Goal: Information Seeking & Learning: Learn about a topic

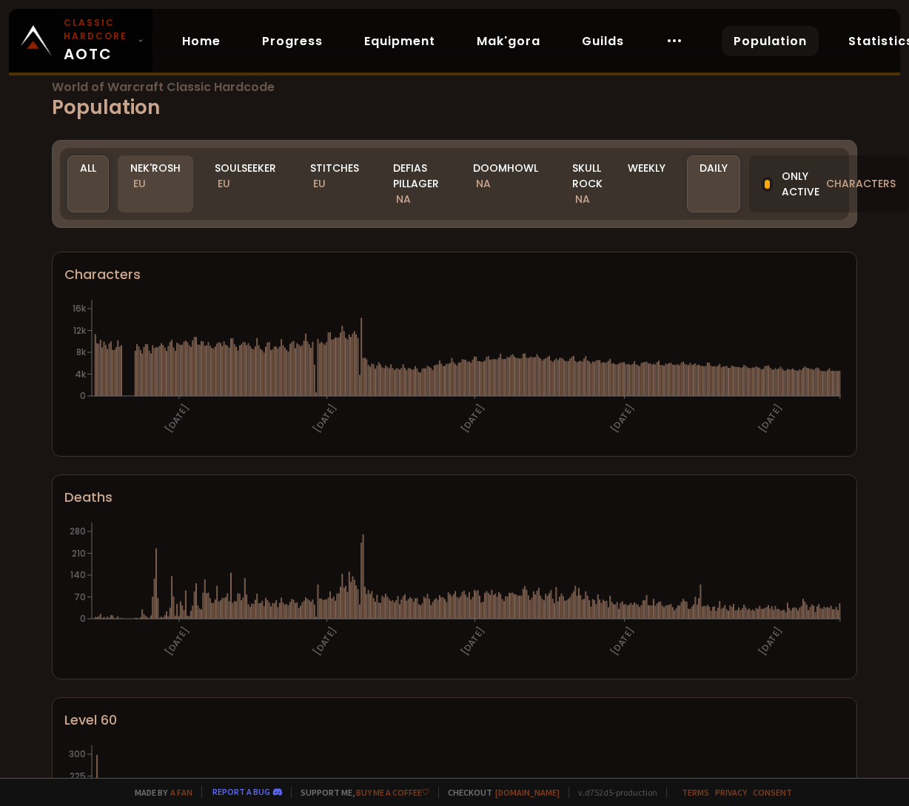
click at [153, 178] on div "Nek'Rosh EU" at bounding box center [156, 183] width 76 height 57
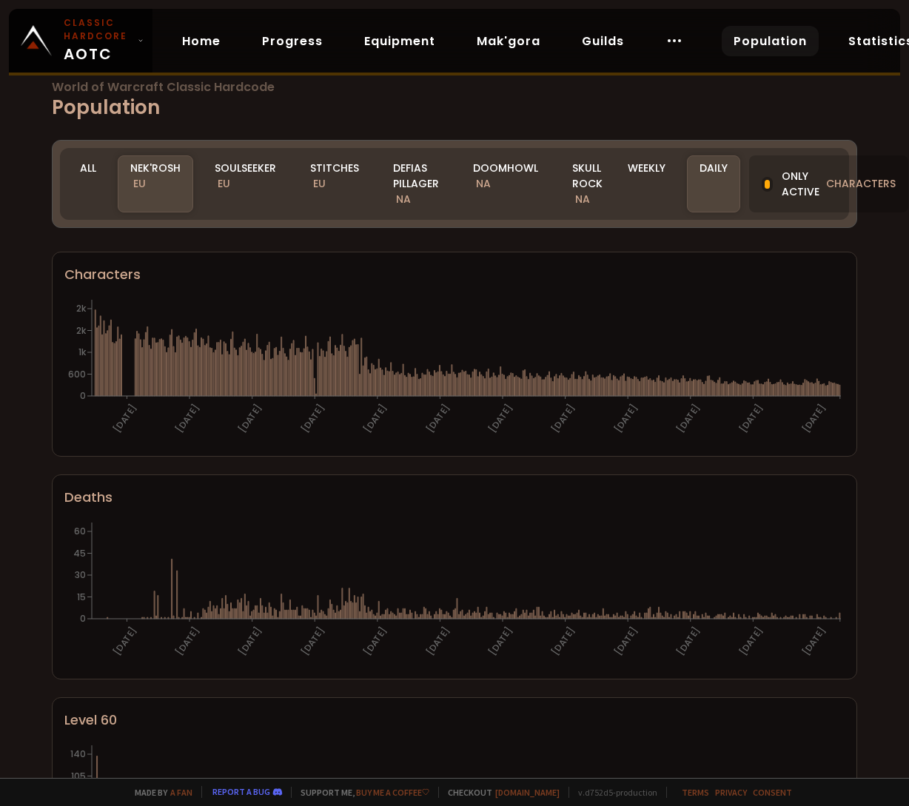
click at [158, 198] on div "Nek'Rosh EU" at bounding box center [156, 183] width 76 height 57
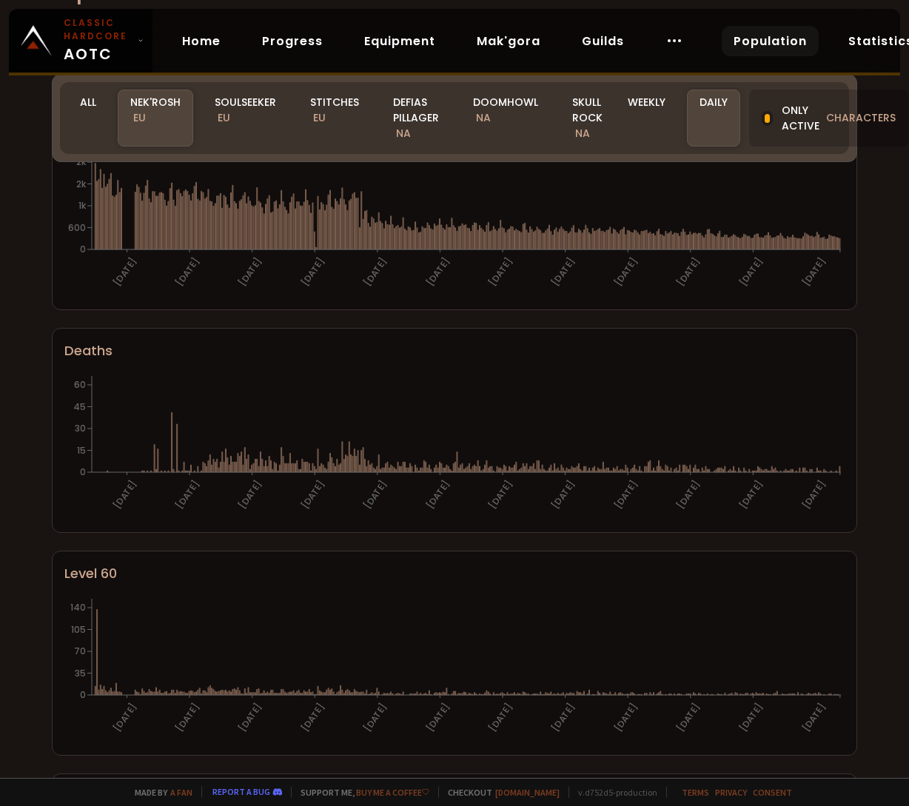
scroll to position [102, 0]
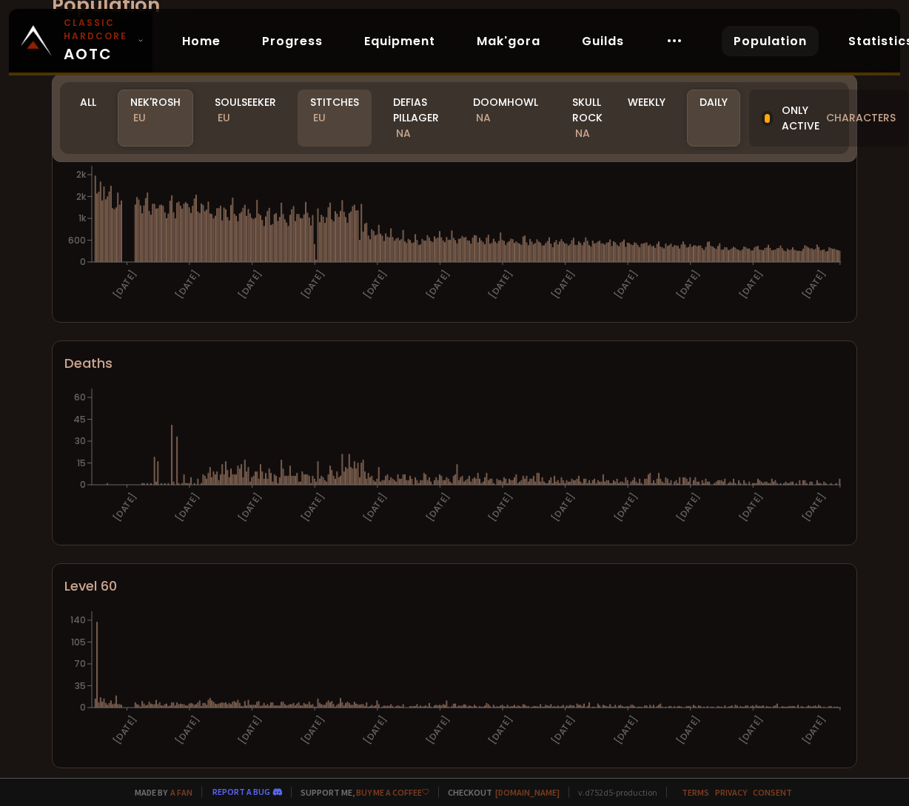
click at [341, 125] on div "Stitches EU" at bounding box center [335, 118] width 74 height 57
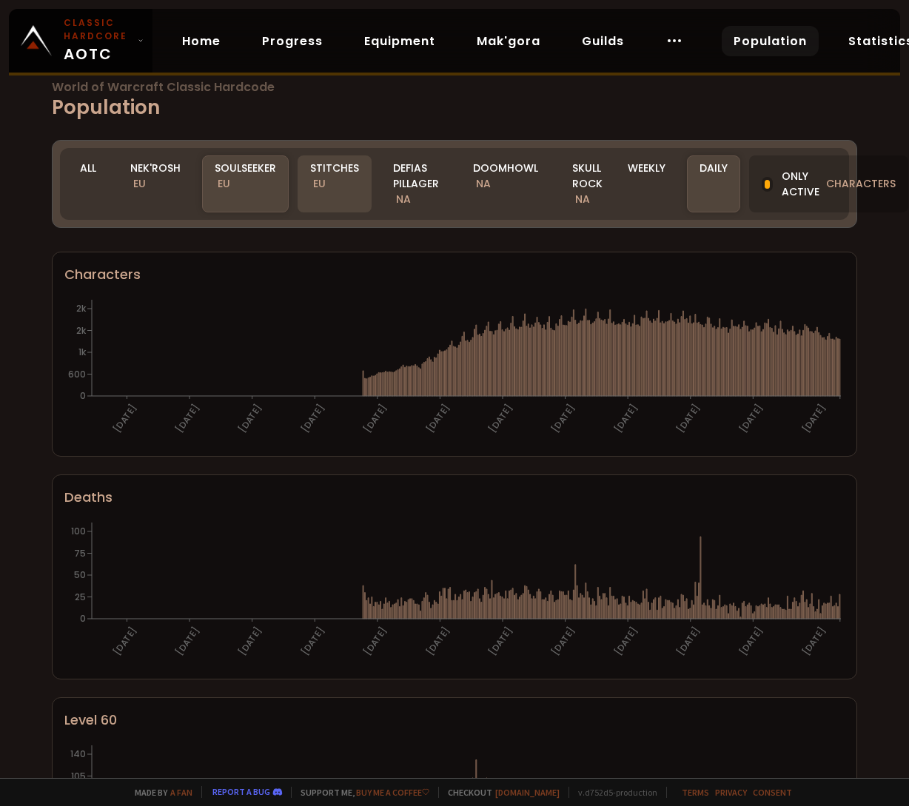
click at [342, 183] on div "Stitches EU" at bounding box center [335, 183] width 74 height 57
click at [250, 190] on div "Soulseeker EU" at bounding box center [245, 183] width 87 height 57
click at [316, 173] on div "Stitches EU" at bounding box center [335, 183] width 74 height 57
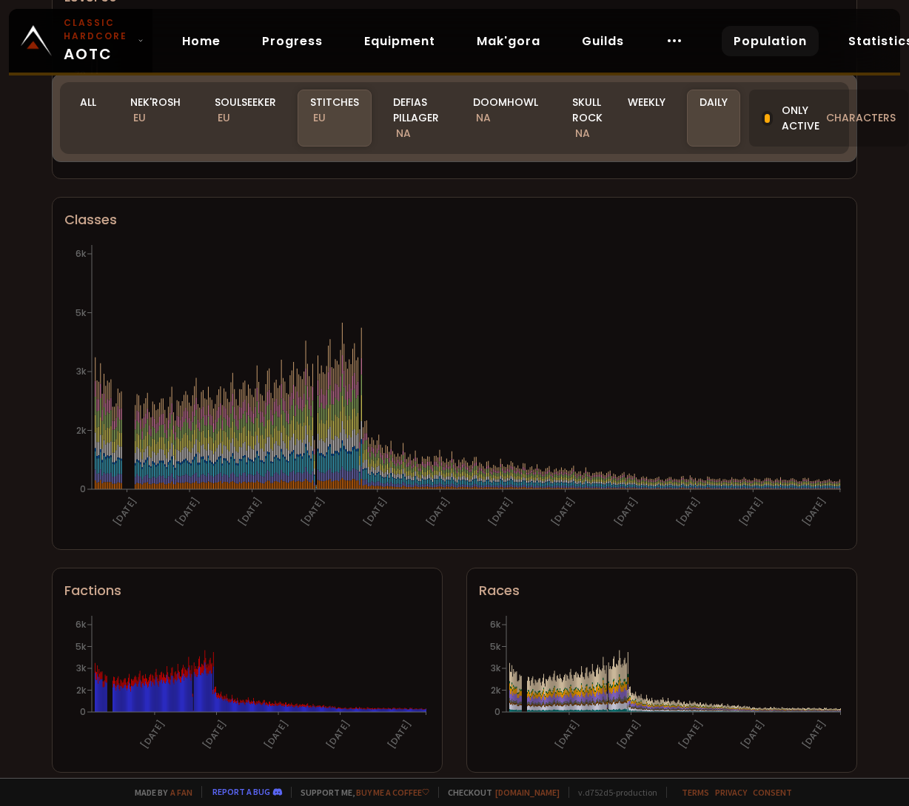
scroll to position [704, 0]
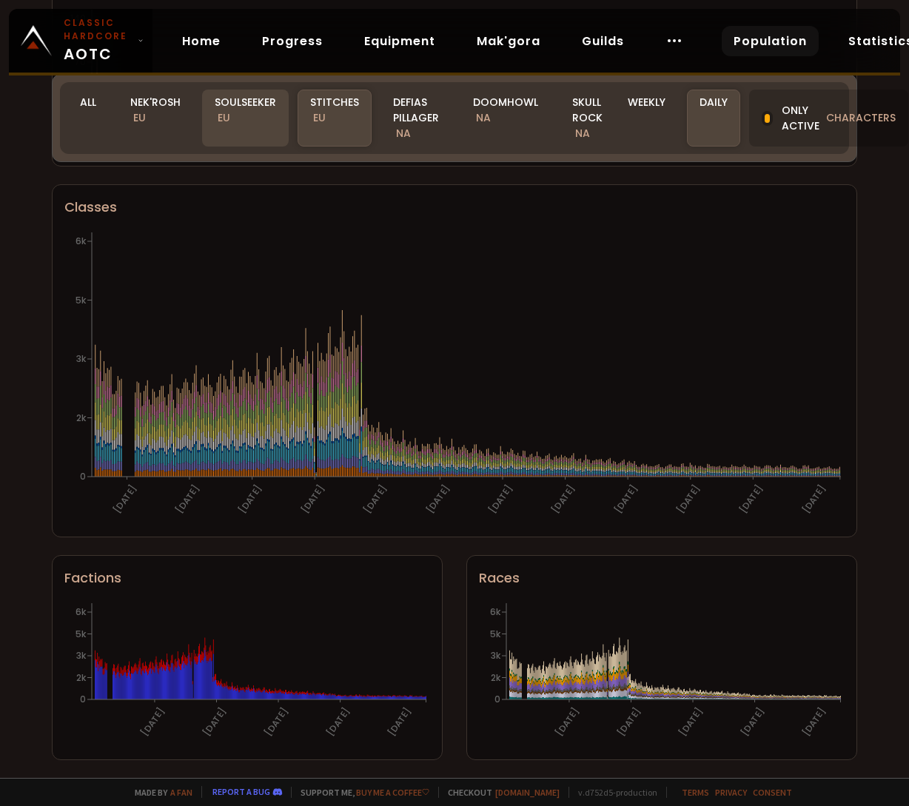
click at [238, 110] on div "Soulseeker EU" at bounding box center [245, 118] width 87 height 57
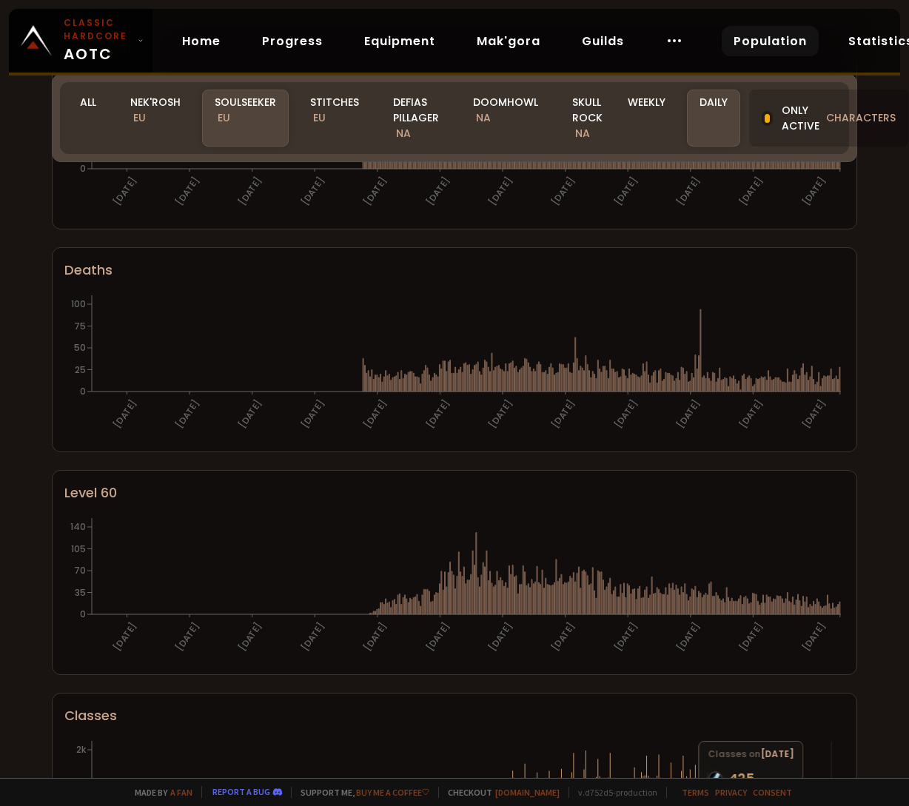
scroll to position [193, 0]
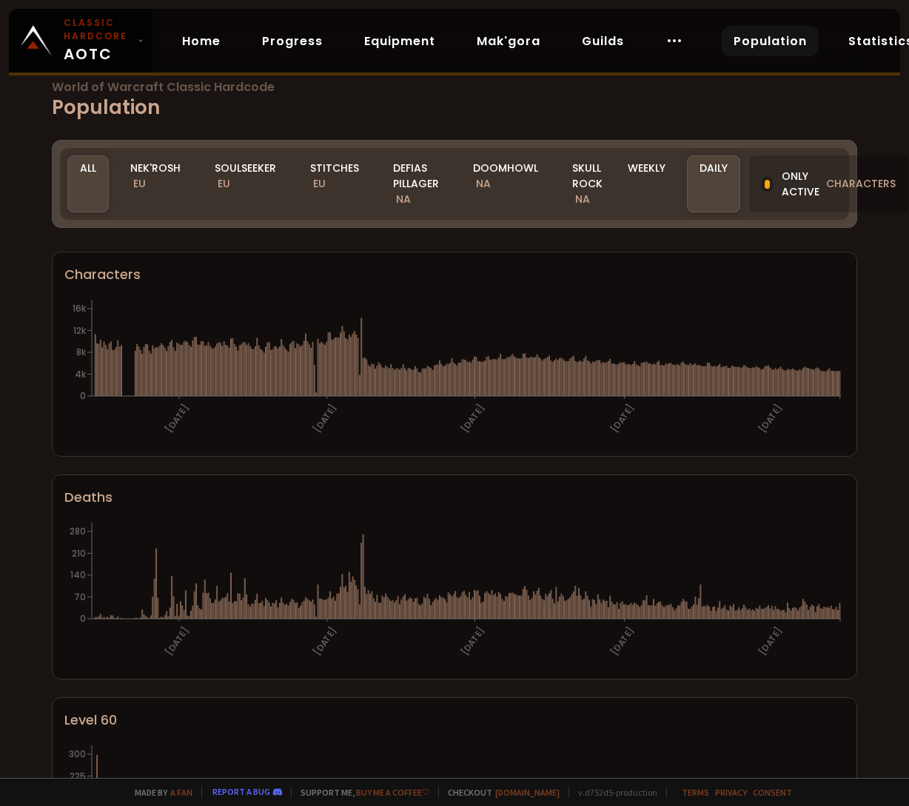
click at [219, 172] on div "Soulseeker EU" at bounding box center [245, 183] width 87 height 57
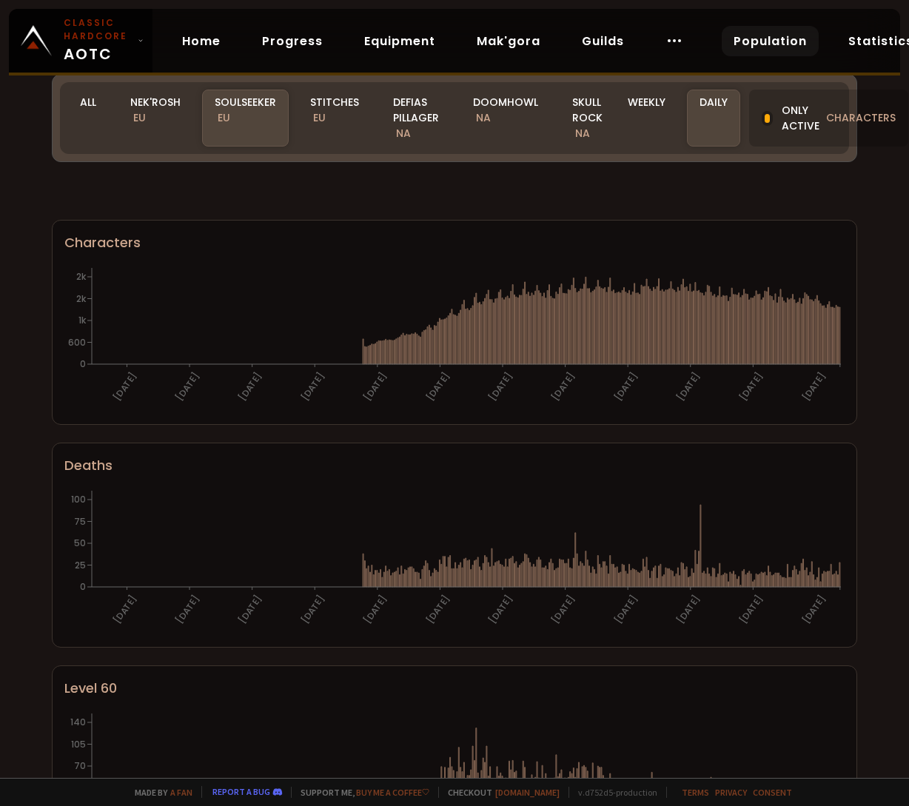
scroll to position [704, 0]
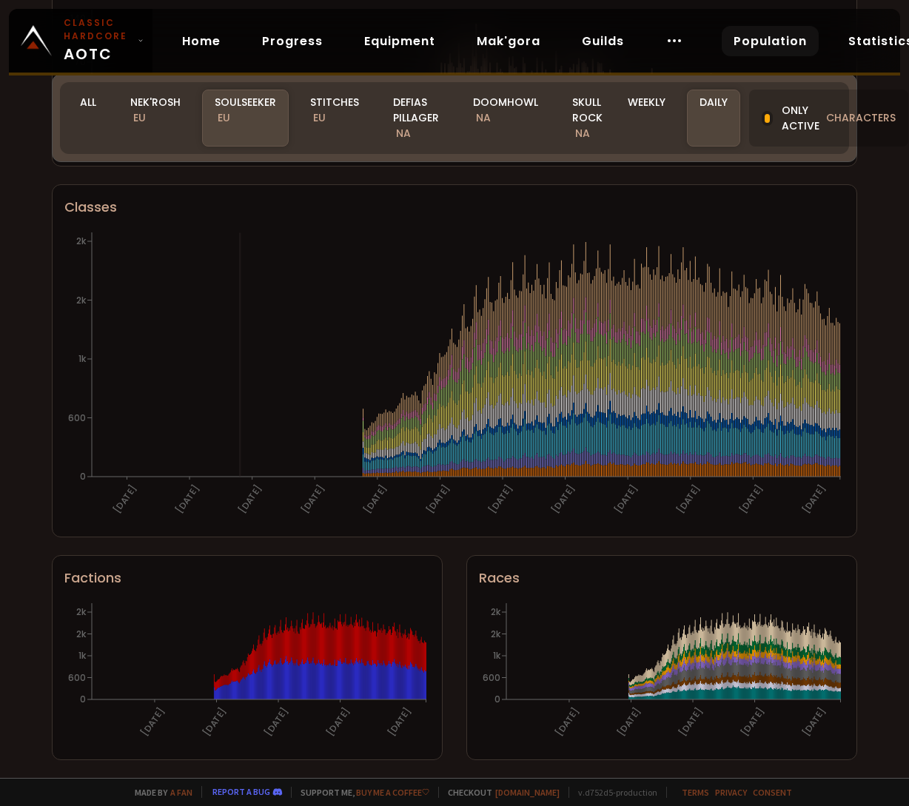
click at [241, 311] on icon "09-07-24 14-08-24 19-09-24 25-10-24 30-11-24 05-01-25 10-02-25 18-03-25 23-04-2…" at bounding box center [454, 377] width 780 height 296
